Goal: Book appointment/travel/reservation

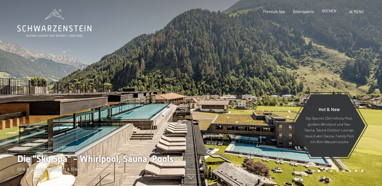
click at [330, 12] on span "BUCHEN" at bounding box center [329, 11] width 14 height 4
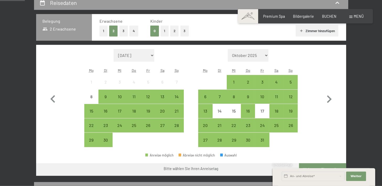
scroll to position [116, 0]
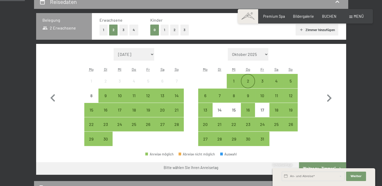
click at [252, 81] on div "2" at bounding box center [248, 85] width 13 height 13
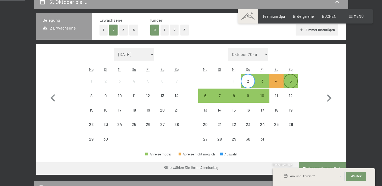
click at [297, 80] on div "5" at bounding box center [290, 85] width 13 height 13
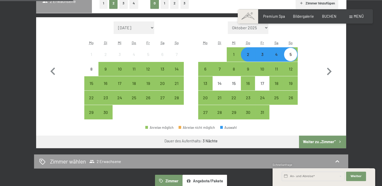
scroll to position [173, 0]
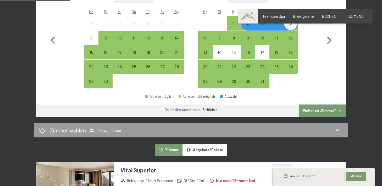
click at [323, 110] on button "Weiter zu „Zimmer“" at bounding box center [322, 111] width 47 height 13
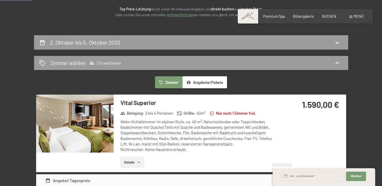
scroll to position [81, 0]
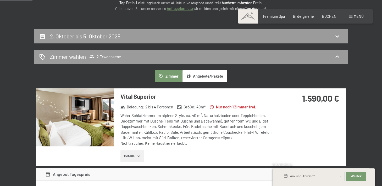
click at [205, 76] on button "Angebote/Pakete" at bounding box center [205, 76] width 45 height 12
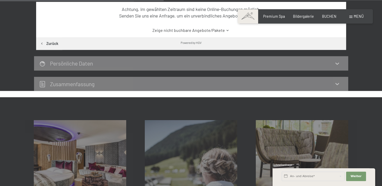
scroll to position [110, 0]
